Goal: Transaction & Acquisition: Book appointment/travel/reservation

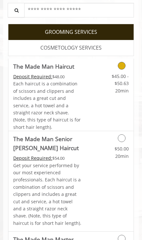
click at [120, 71] on link "$45.00 - $50.63 20min" at bounding box center [115, 82] width 26 height 25
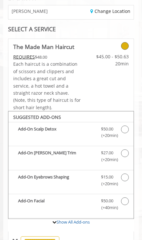
scroll to position [124, 0]
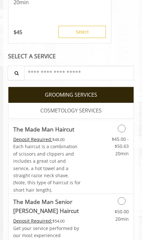
scroll to position [190, 0]
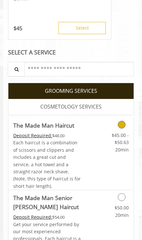
click at [128, 124] on div "Grooming services" at bounding box center [115, 123] width 36 height 11
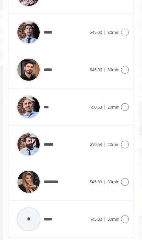
scroll to position [599, 0]
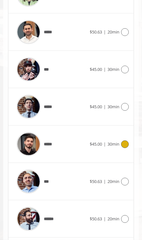
click at [128, 141] on icon at bounding box center [125, 145] width 8 height 8
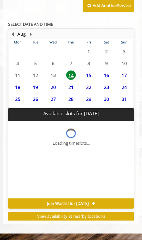
scroll to position [265, 0]
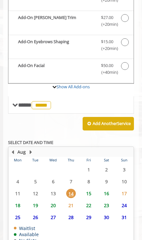
click at [93, 189] on span "15" at bounding box center [89, 193] width 10 height 9
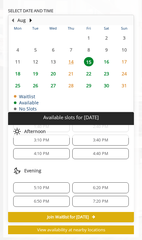
scroll to position [70, 0]
click at [107, 185] on span "6:20 PM" at bounding box center [100, 187] width 15 height 5
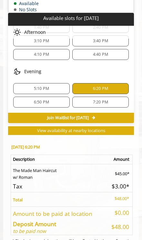
scroll to position [539, 0]
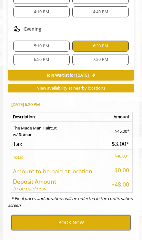
click at [74, 215] on button "BOOK NOW" at bounding box center [70, 222] width 119 height 15
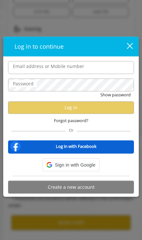
scroll to position [529, 0]
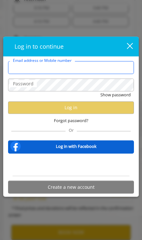
click at [93, 68] on input "Email address or Mobile number" at bounding box center [71, 67] width 126 height 13
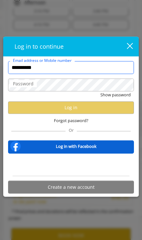
type input "**********"
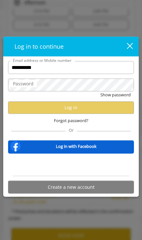
click at [12, 86] on label "Password" at bounding box center [23, 83] width 27 height 7
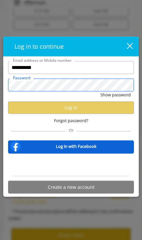
scroll to position [0, 0]
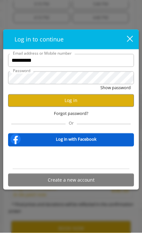
click at [25, 101] on button "Log in" at bounding box center [71, 107] width 126 height 13
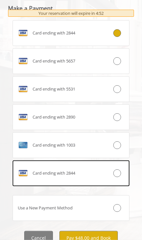
scroll to position [478, 0]
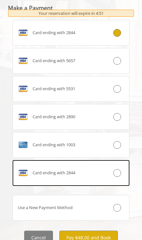
click at [121, 141] on div at bounding box center [119, 145] width 19 height 8
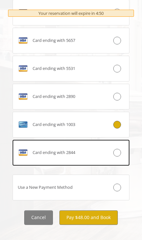
click at [94, 212] on button "Pay $48.00 and Book" at bounding box center [88, 217] width 58 height 15
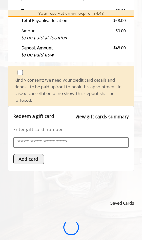
scroll to position [0, 0]
